Goal: Communication & Community: Answer question/provide support

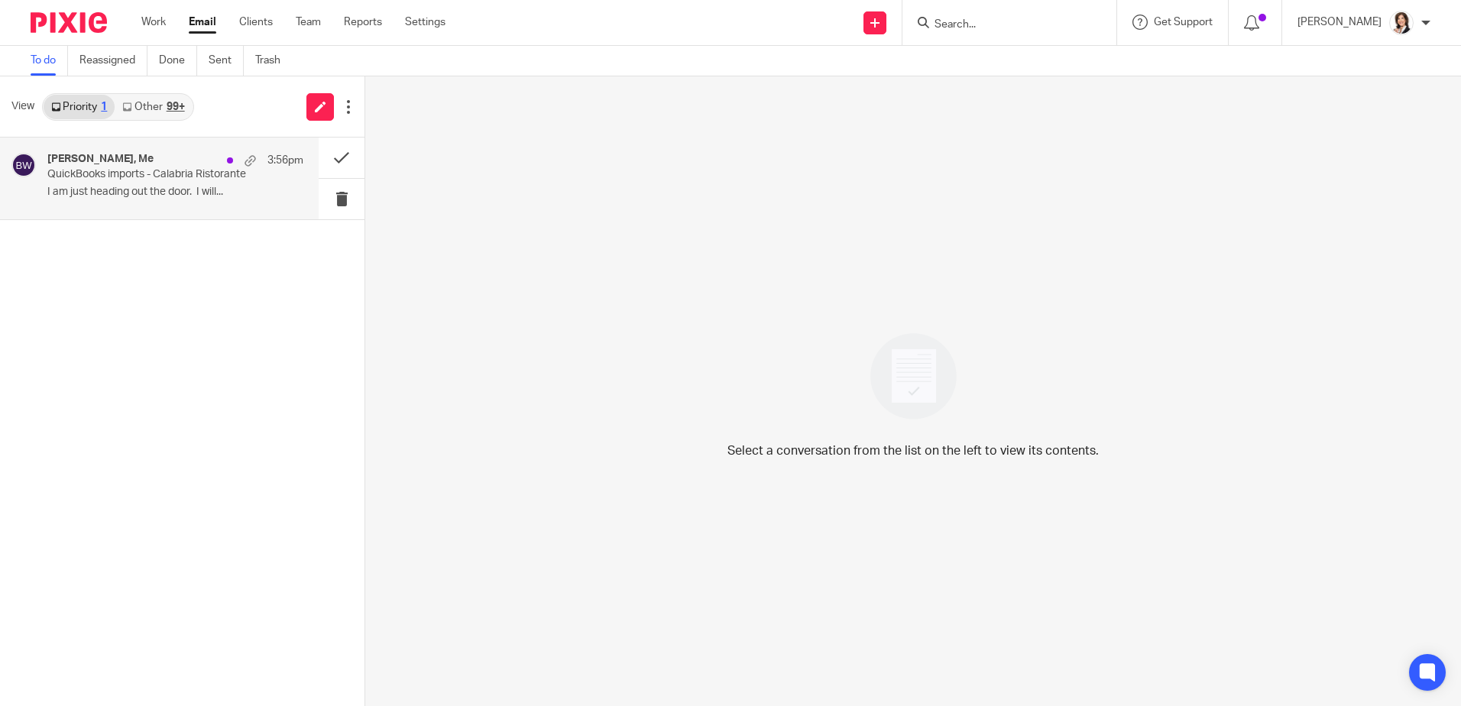
click at [131, 180] on p "QuickBooks imports - Calabria Ristorante" at bounding box center [149, 174] width 205 height 13
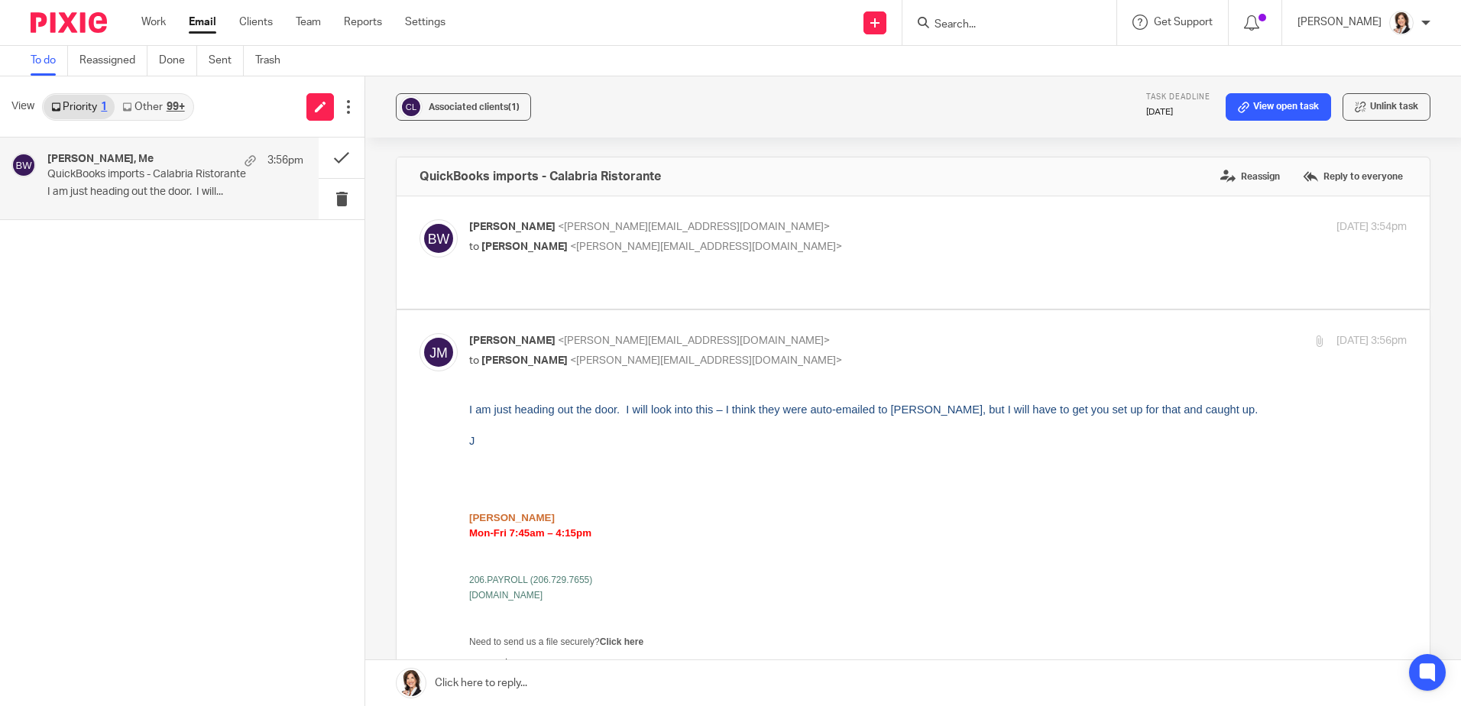
click at [500, 685] on link at bounding box center [912, 683] width 1095 height 46
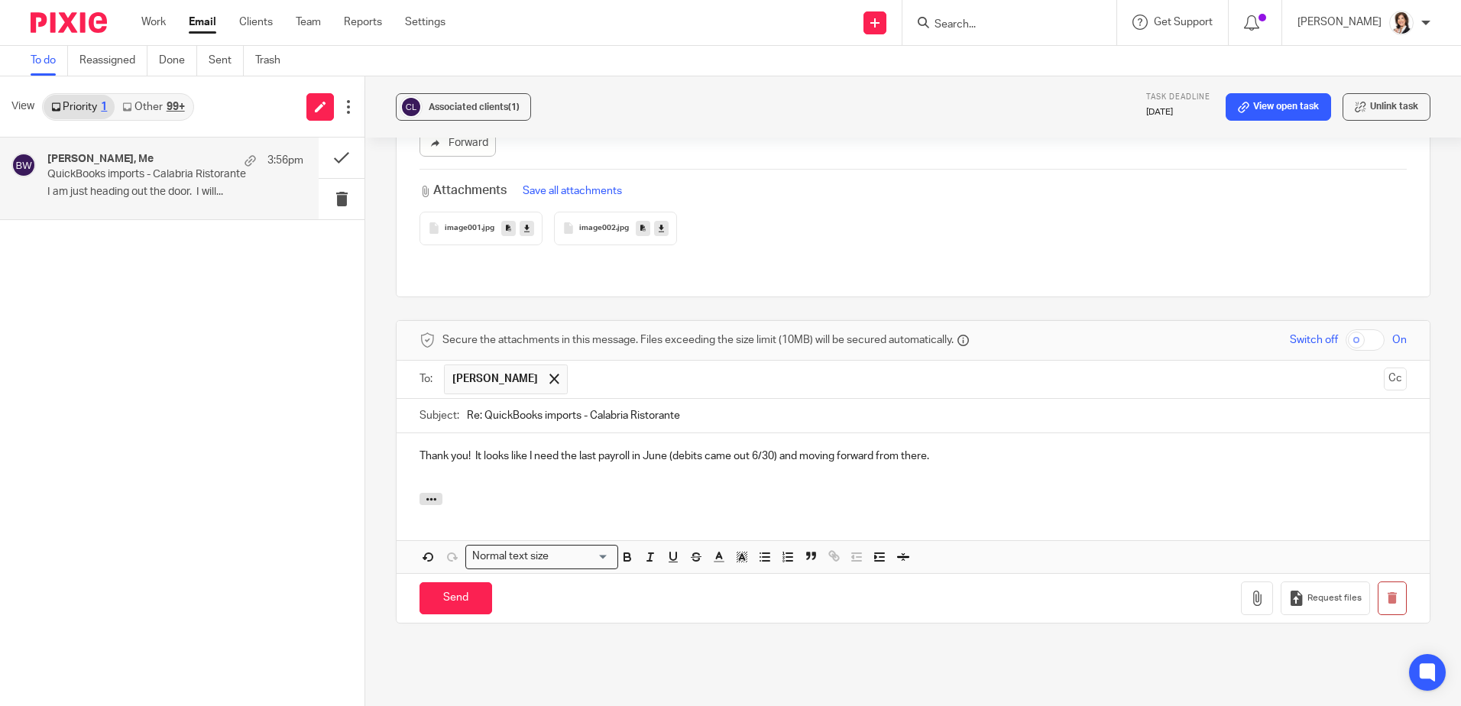
click at [467, 448] on p "Thank you! It looks like I need the last payroll in June (debits came out 6/30)…" at bounding box center [912, 455] width 987 height 15
click at [459, 582] on input "Send" at bounding box center [455, 598] width 73 height 33
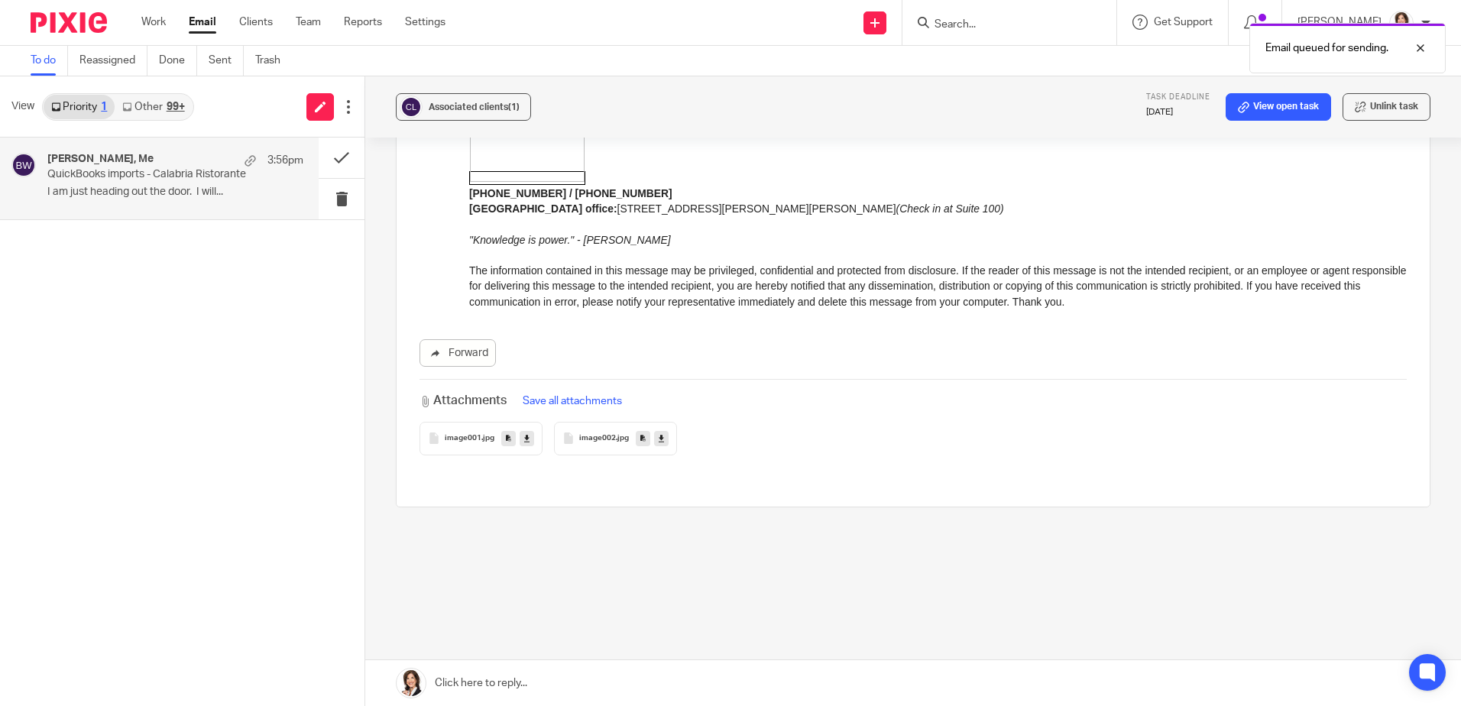
scroll to position [824, 0]
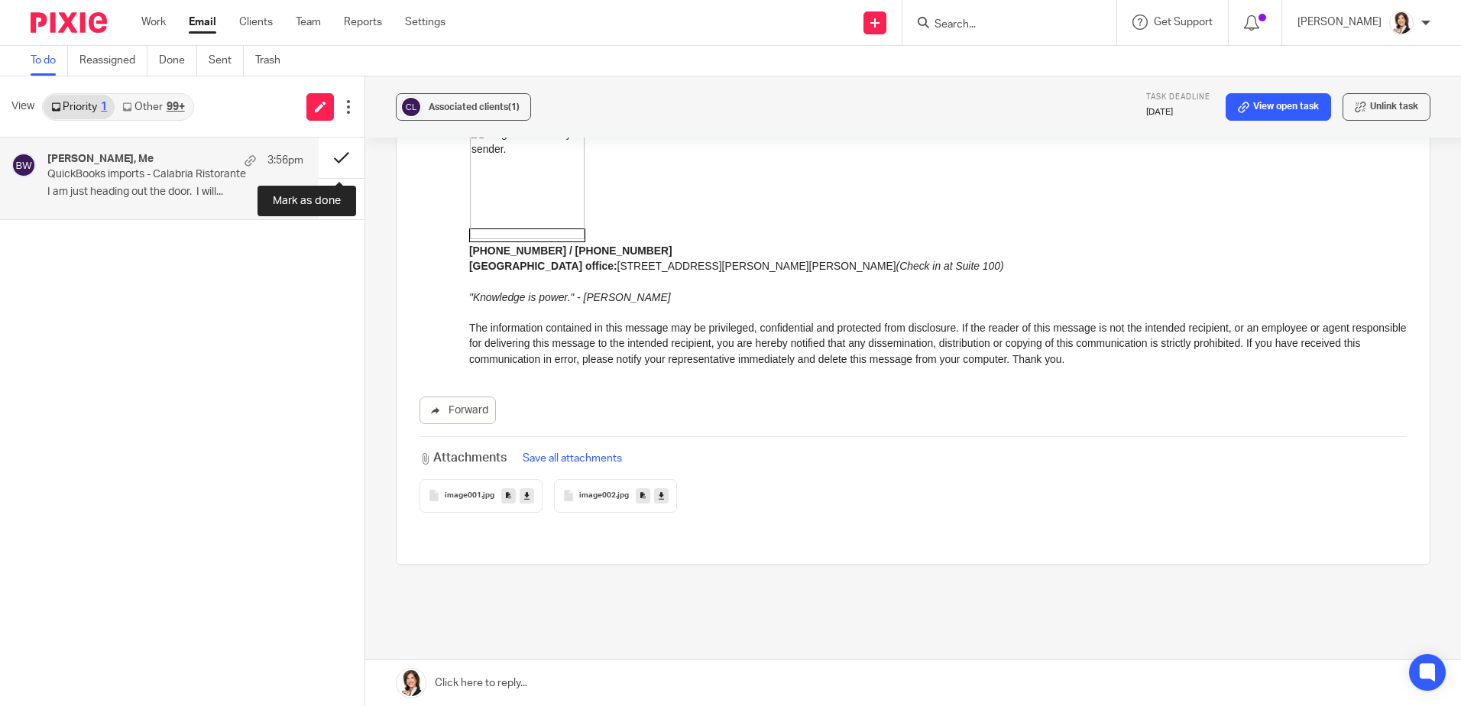
click at [338, 155] on button at bounding box center [342, 158] width 46 height 40
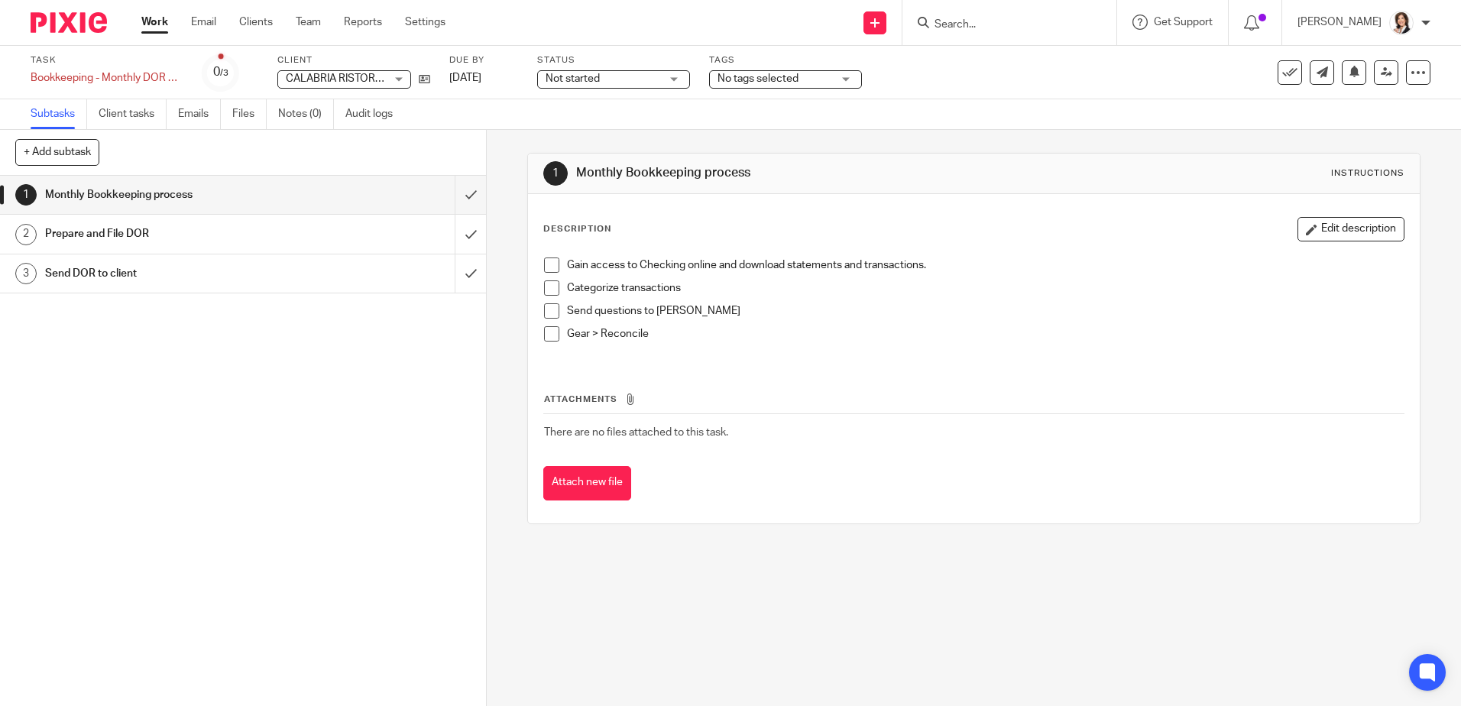
click at [651, 76] on span "Not started" at bounding box center [602, 79] width 115 height 16
click at [613, 137] on li "In progress" at bounding box center [613, 134] width 151 height 31
click at [138, 112] on link "Client tasks" at bounding box center [133, 114] width 68 height 30
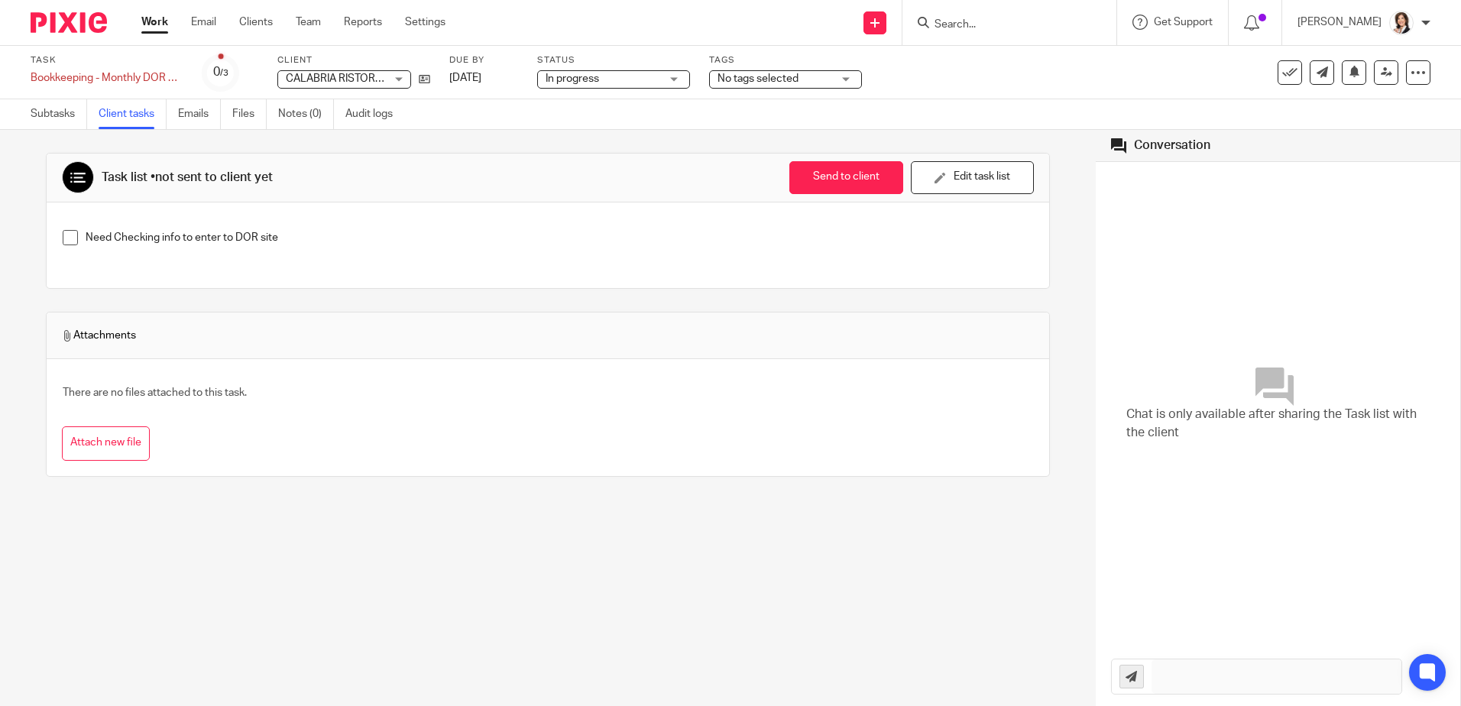
click at [69, 234] on span at bounding box center [70, 237] width 15 height 15
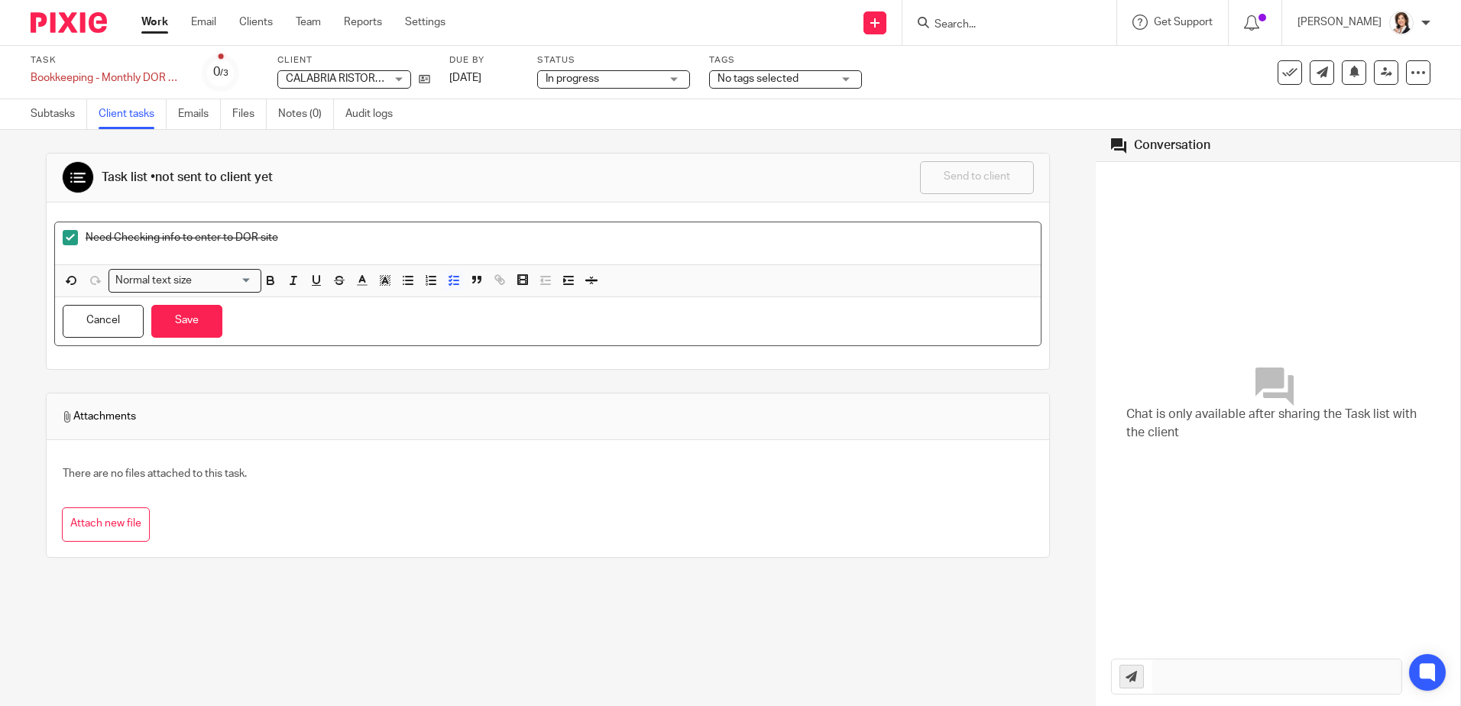
click at [283, 235] on p "Need Checking info to enter to DOR site" at bounding box center [560, 237] width 948 height 15
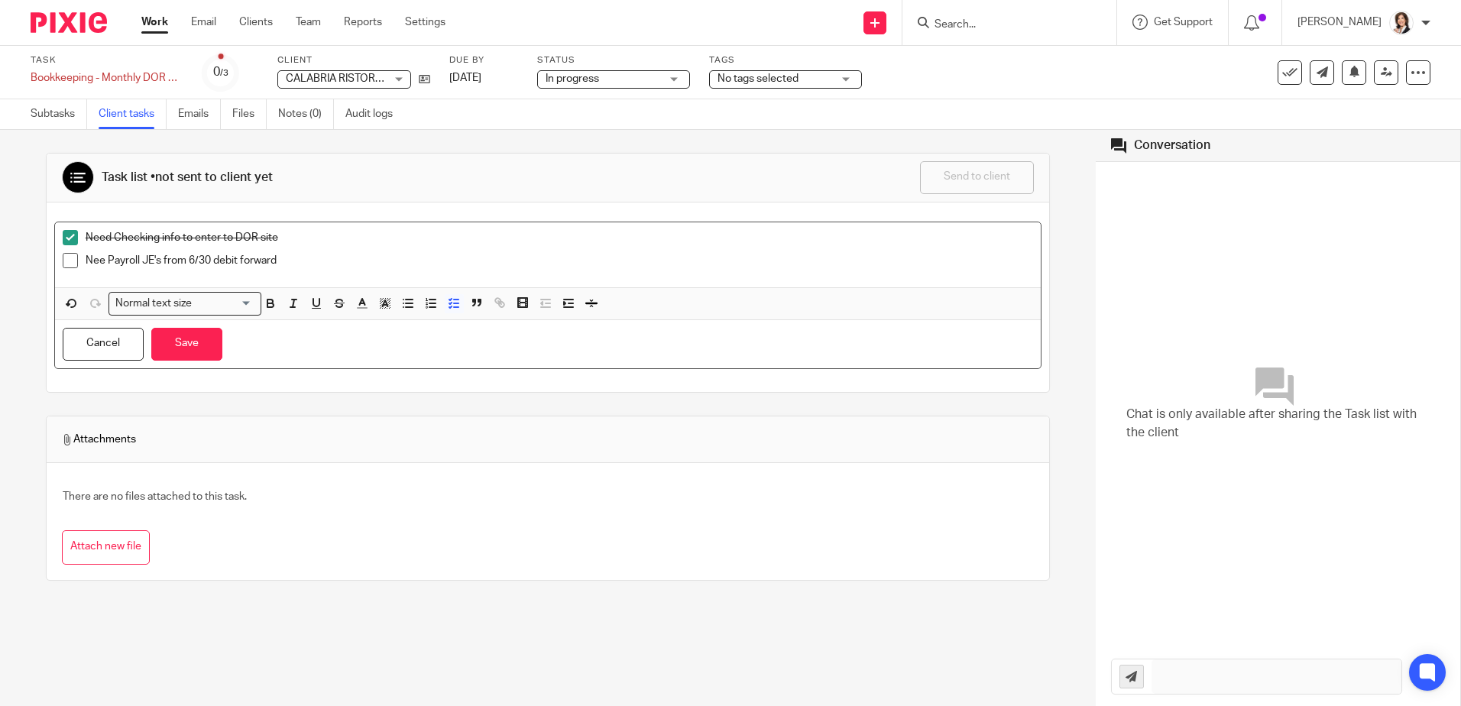
click at [105, 259] on p "Nee Payroll JE's from 6/30 debit forward" at bounding box center [560, 260] width 948 height 15
click at [86, 258] on p "Need Payroll JE's from 6/30 debit forward" at bounding box center [560, 260] width 948 height 15
click at [203, 344] on button "Save" at bounding box center [186, 344] width 71 height 33
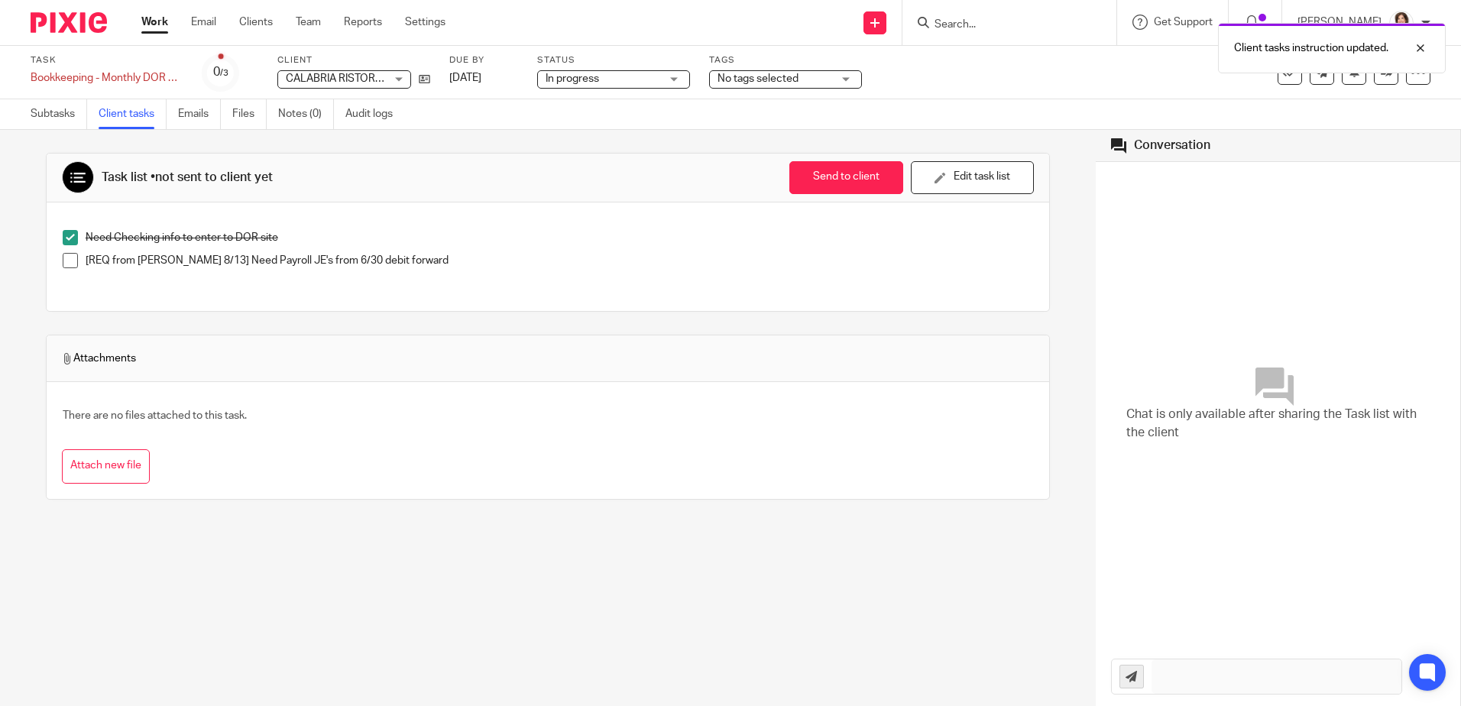
click at [841, 80] on div "No tags selected" at bounding box center [785, 79] width 153 height 18
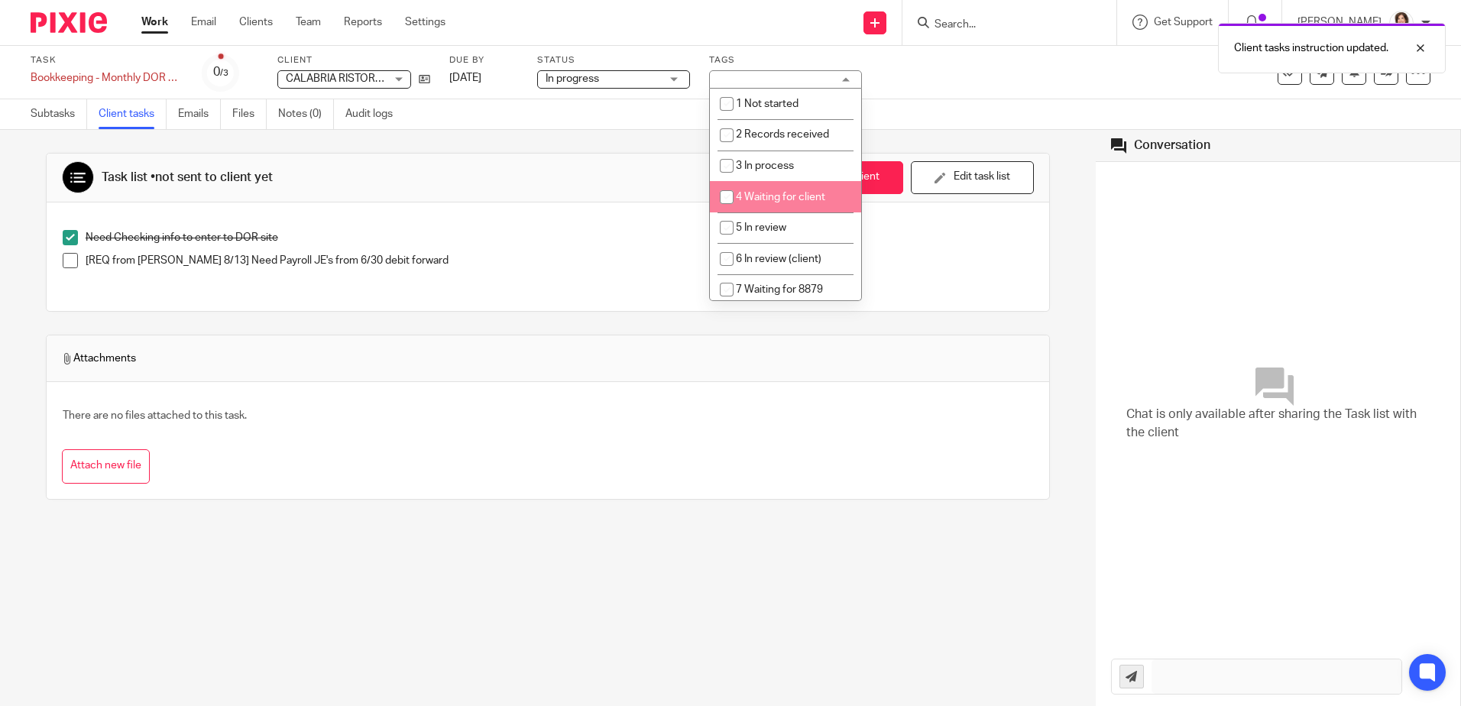
click at [746, 193] on span "4 Waiting for client" at bounding box center [780, 197] width 89 height 11
checkbox input "true"
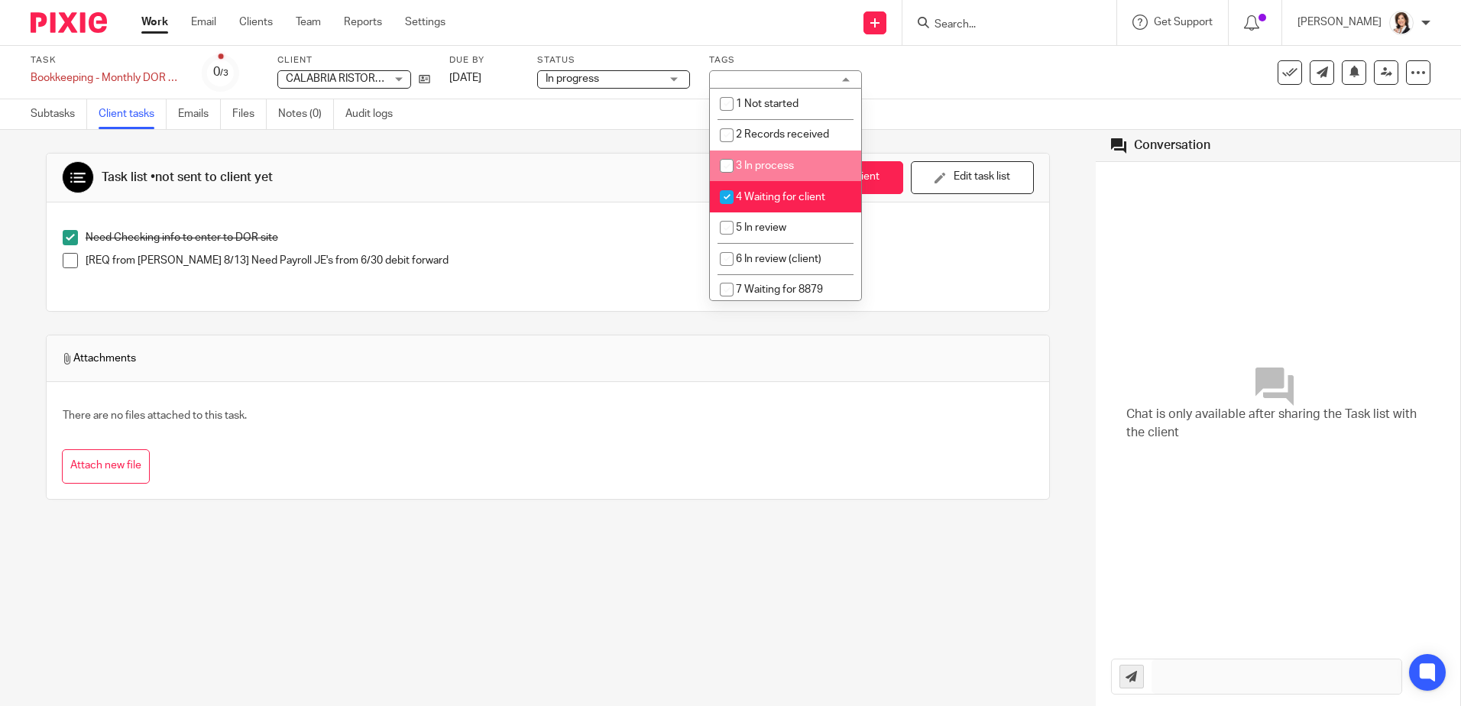
click at [1122, 75] on div "Task Bookkeeping - Monthly DOR & bank access Save Bookkeeping - Monthly DOR & b…" at bounding box center [614, 72] width 1167 height 37
